Goal: Transaction & Acquisition: Purchase product/service

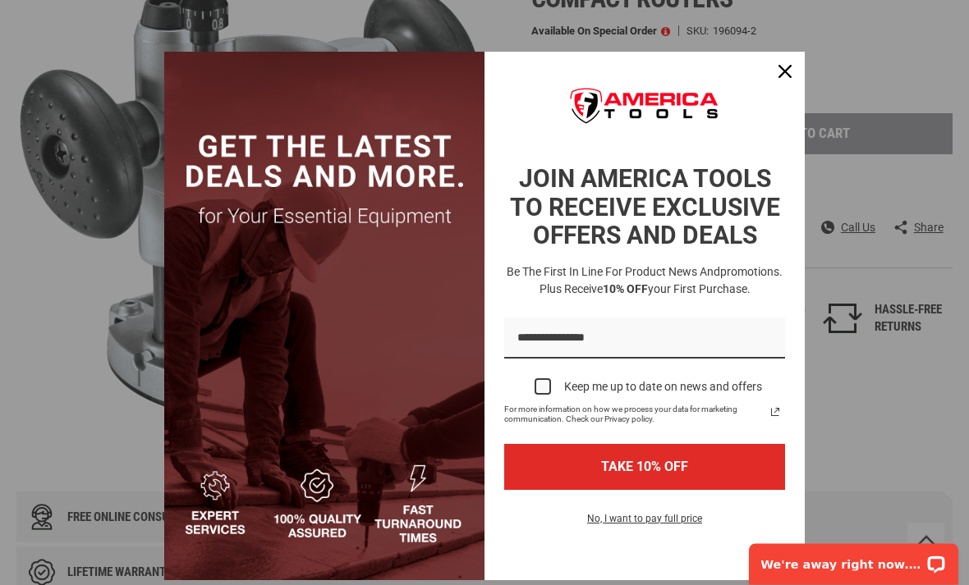
scroll to position [306, 0]
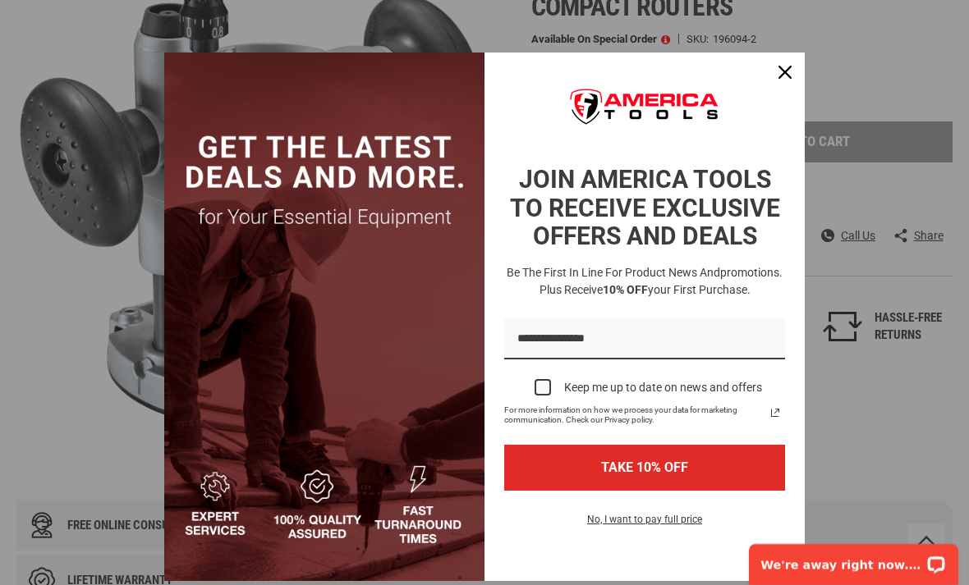
click at [793, 69] on div "Close" at bounding box center [785, 72] width 26 height 26
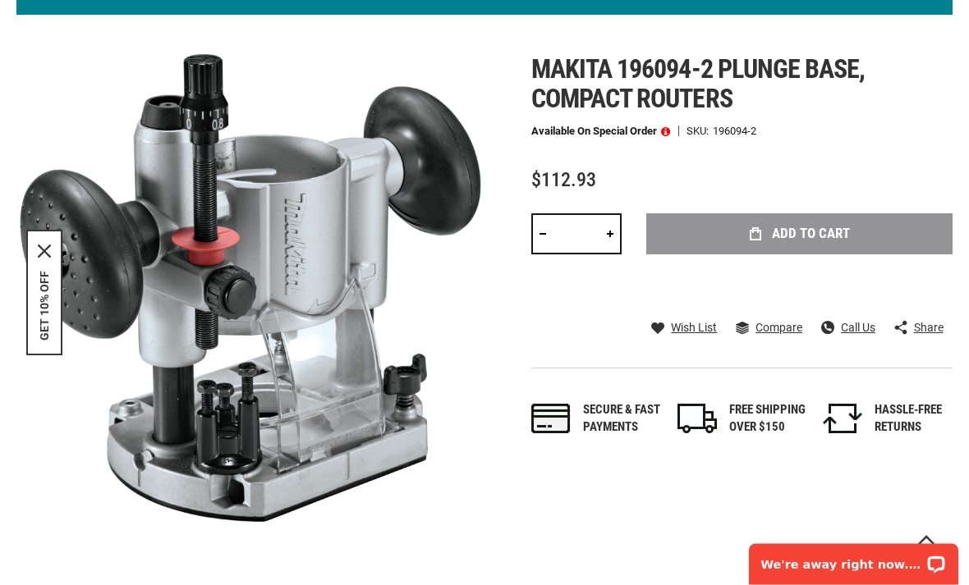
scroll to position [214, 0]
